Goal: Information Seeking & Learning: Learn about a topic

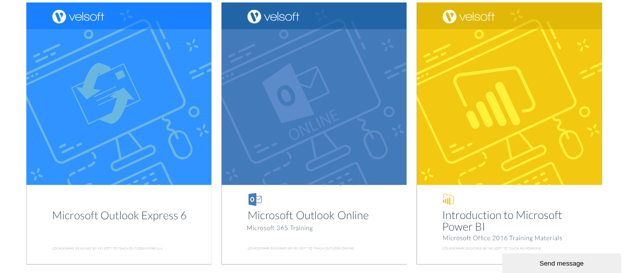
scroll to position [1390, 0]
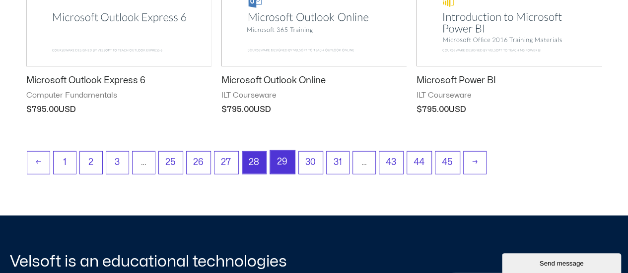
click at [280, 159] on link "29" at bounding box center [282, 162] width 25 height 23
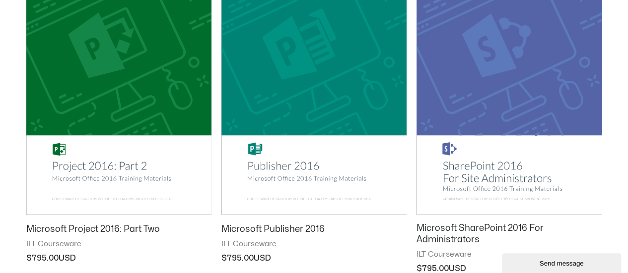
scroll to position [1539, 0]
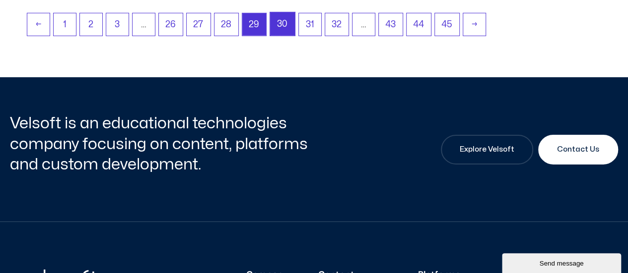
click at [279, 29] on link "30" at bounding box center [282, 23] width 25 height 23
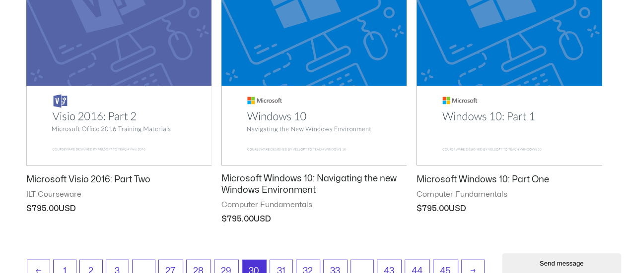
scroll to position [1439, 0]
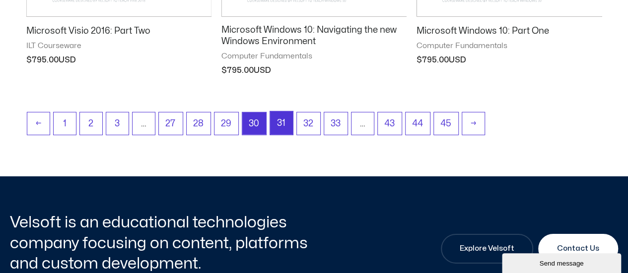
click at [279, 123] on link "31" at bounding box center [281, 123] width 23 height 23
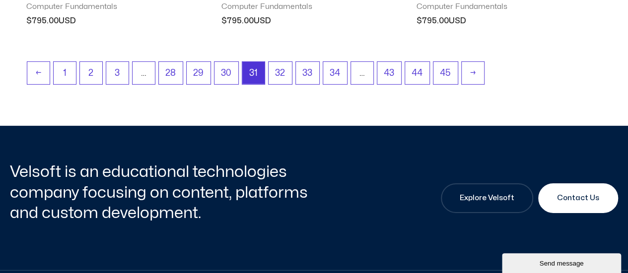
scroll to position [1539, 0]
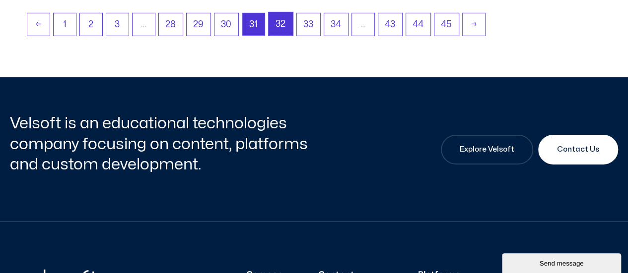
click at [275, 25] on link "32" at bounding box center [281, 23] width 24 height 23
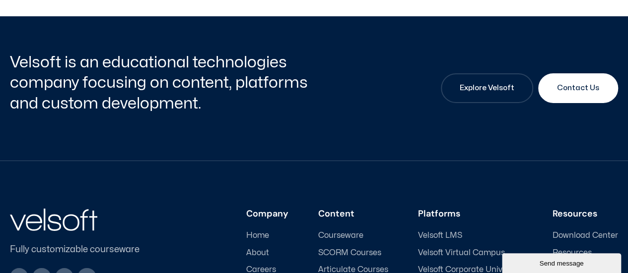
scroll to position [1290, 0]
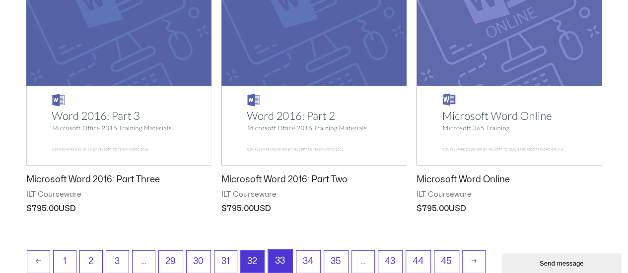
click at [278, 259] on link "33" at bounding box center [280, 261] width 24 height 23
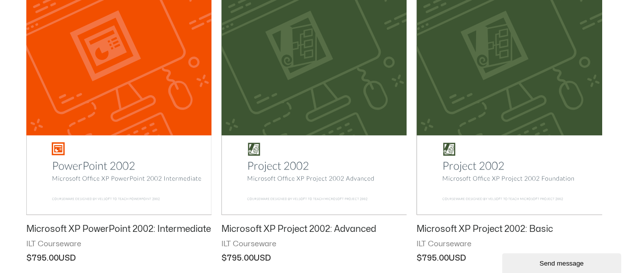
scroll to position [1489, 0]
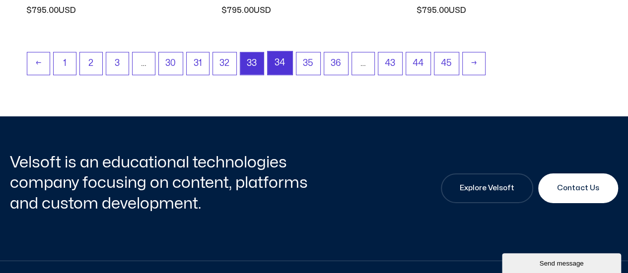
click at [268, 61] on link "34" at bounding box center [280, 63] width 25 height 23
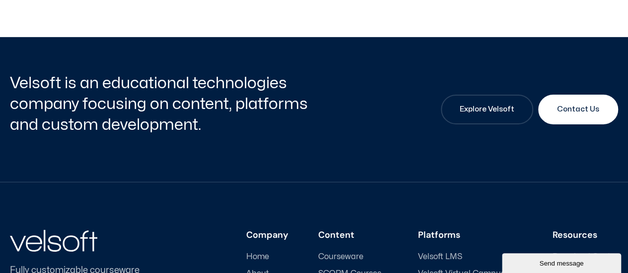
scroll to position [1439, 0]
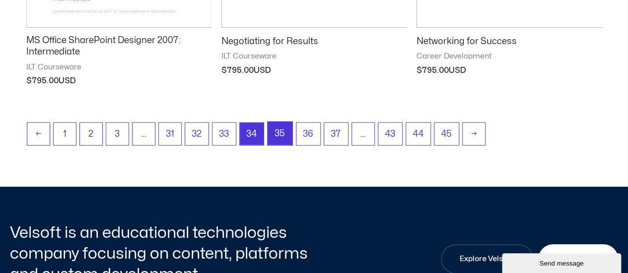
click at [282, 132] on link "35" at bounding box center [280, 133] width 25 height 23
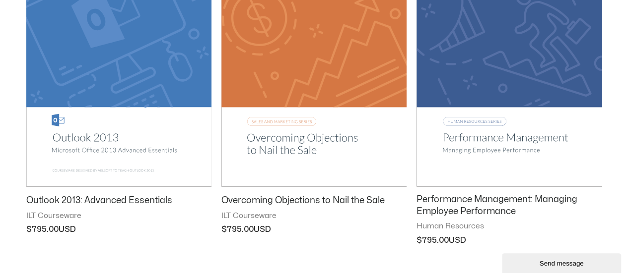
scroll to position [1489, 0]
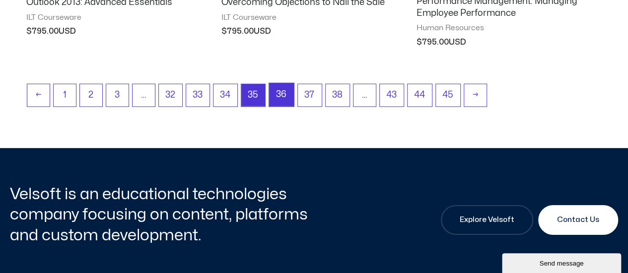
click at [282, 97] on link "36" at bounding box center [281, 94] width 25 height 23
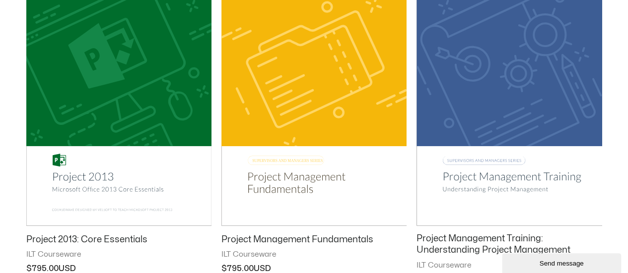
scroll to position [1489, 0]
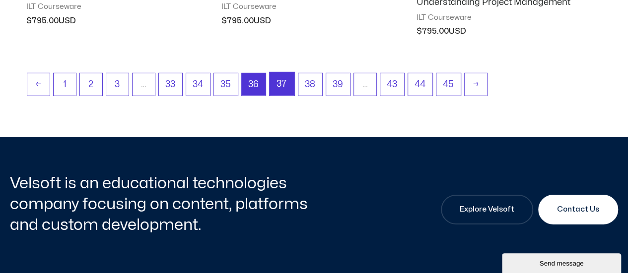
click at [284, 90] on link "37" at bounding box center [282, 83] width 25 height 23
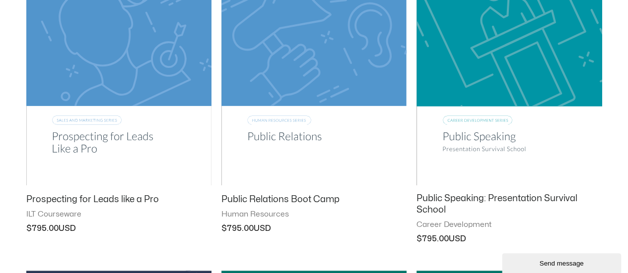
scroll to position [546, 0]
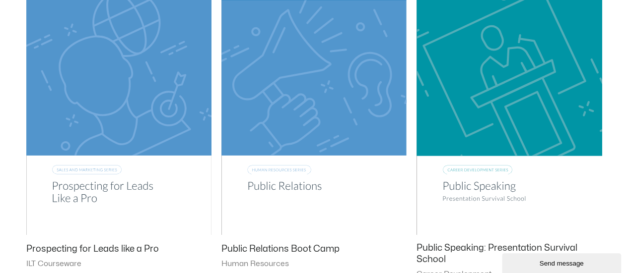
click at [139, 93] on img at bounding box center [118, 104] width 185 height 263
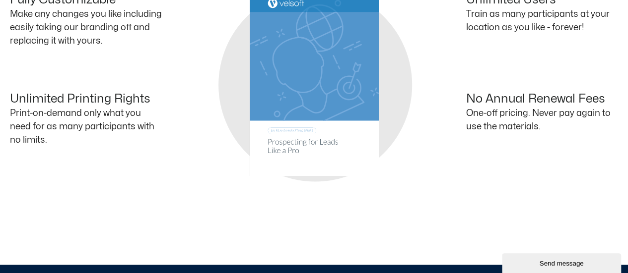
scroll to position [546, 0]
